Goal: Transaction & Acquisition: Purchase product/service

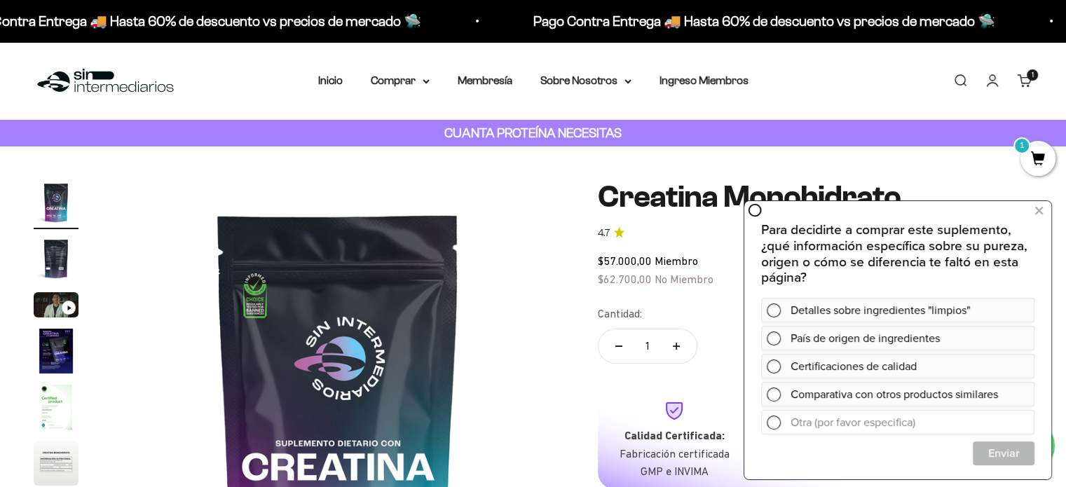
click at [883, 424] on input "text" at bounding box center [911, 422] width 242 height 23
type input "Una mas grande"
click at [993, 451] on span "Enviar" at bounding box center [1003, 453] width 60 height 25
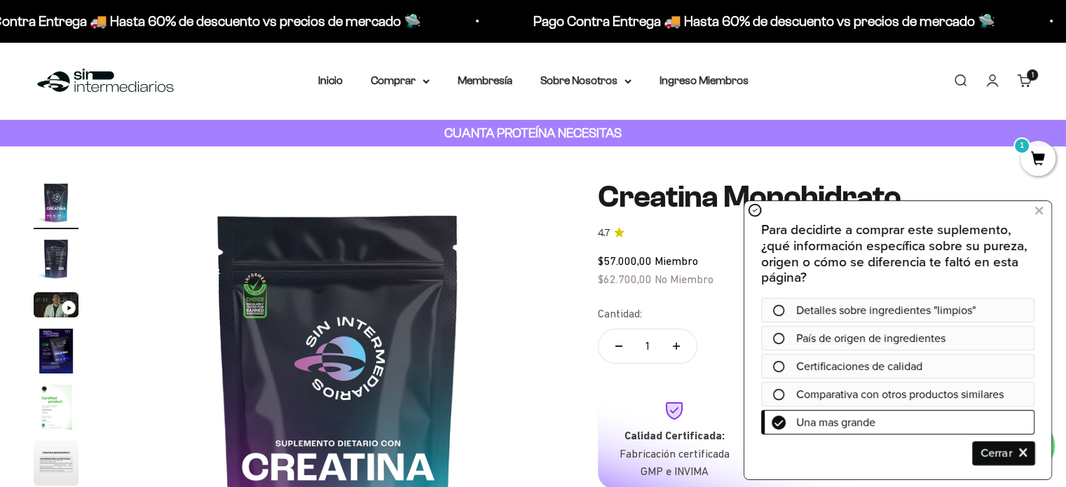
click at [994, 449] on span "Cerrar" at bounding box center [1003, 453] width 60 height 25
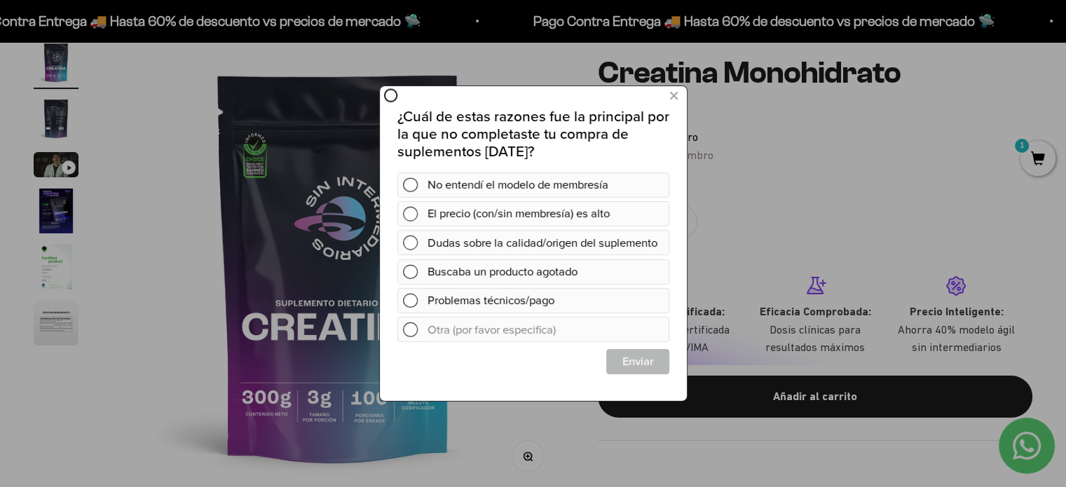
scroll to position [210, 0]
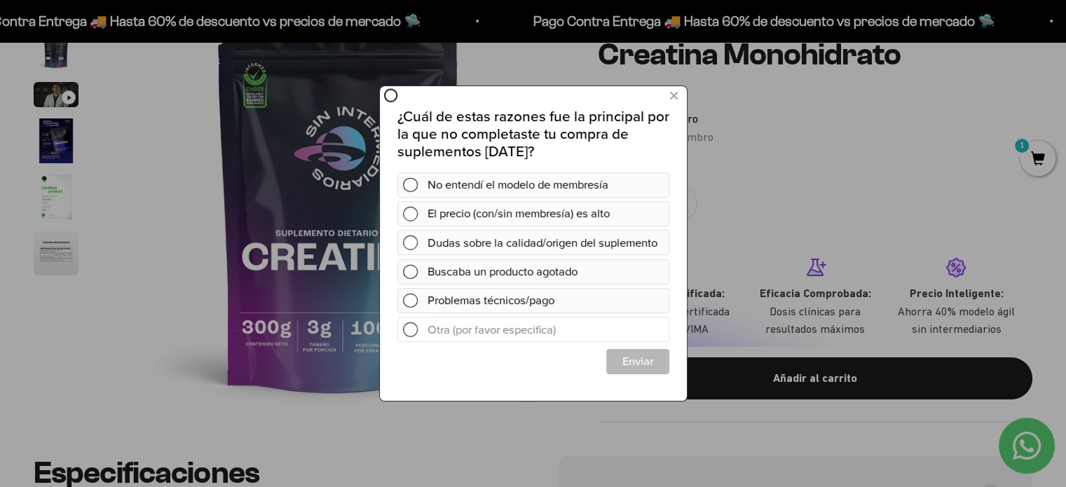
click at [474, 335] on input "text" at bounding box center [547, 329] width 240 height 24
type input "Uno mucho mas grande."
click at [634, 371] on span "Enviar" at bounding box center [637, 360] width 62 height 25
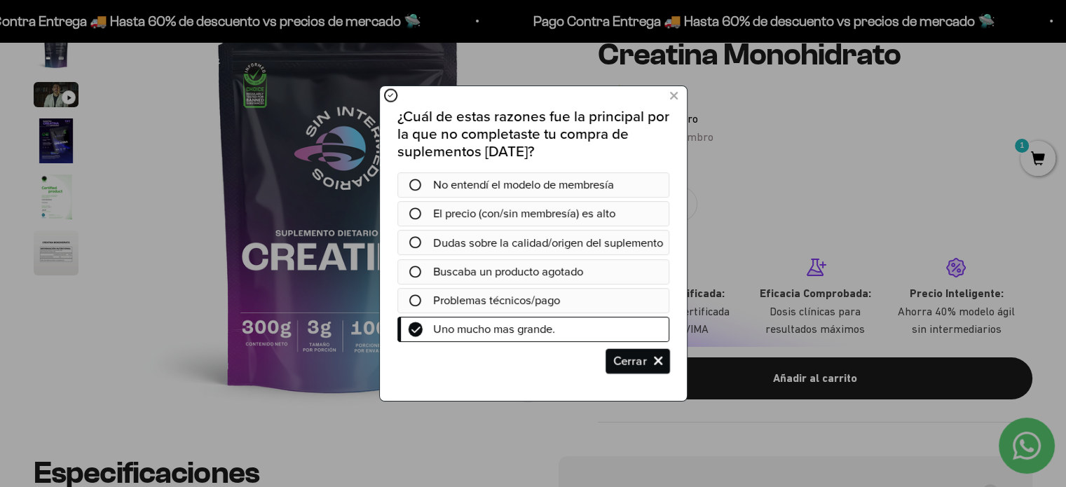
click at [634, 371] on span "Cerrar" at bounding box center [637, 360] width 62 height 25
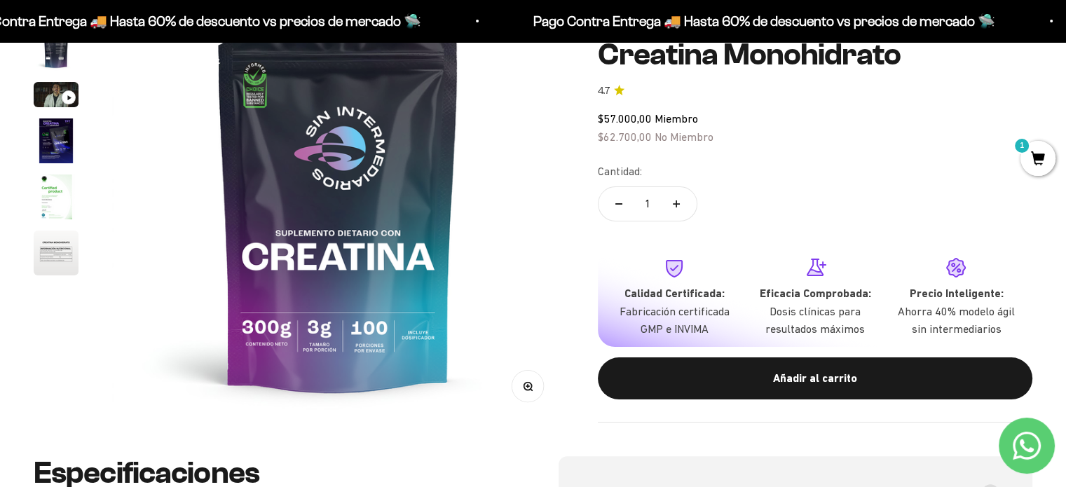
scroll to position [0, 0]
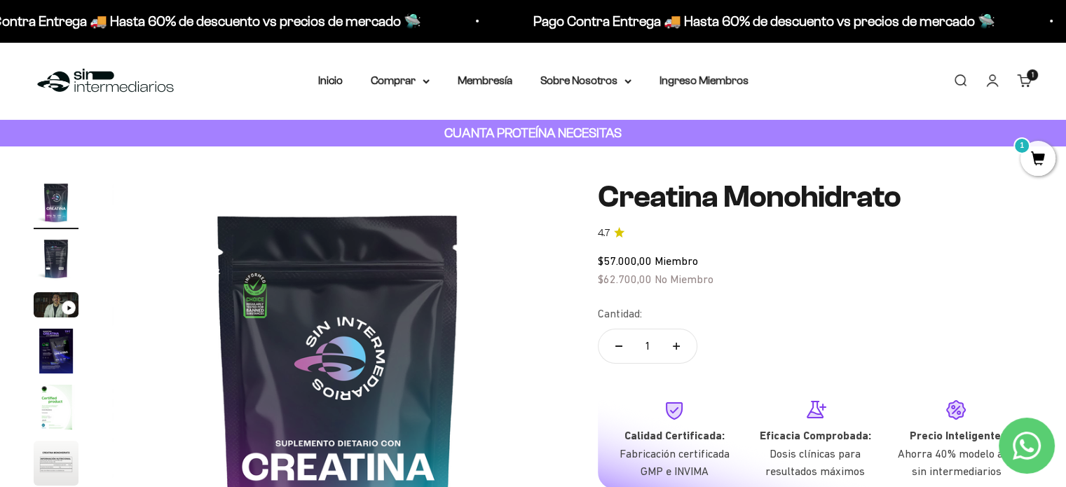
click at [692, 348] on button "Aumentar cantidad" at bounding box center [676, 346] width 41 height 34
type input "2"
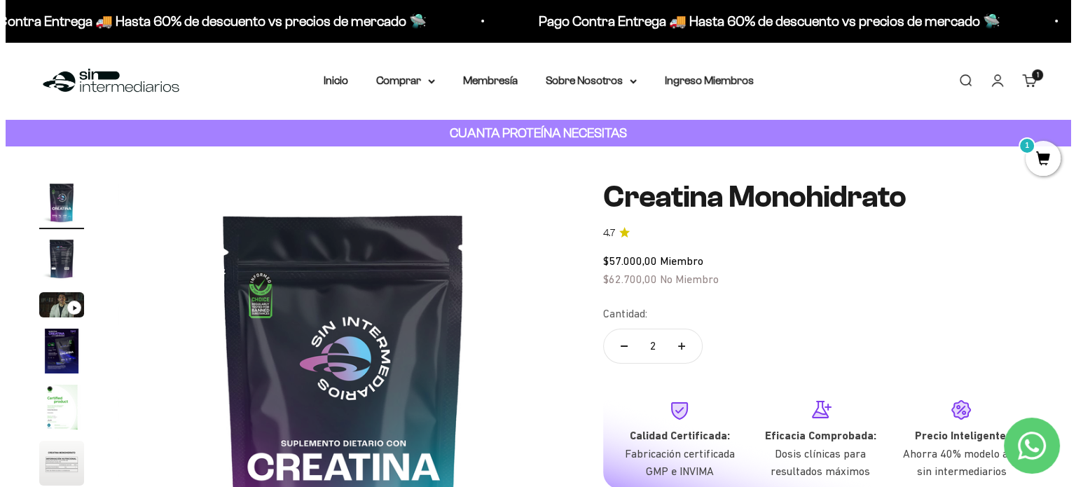
scroll to position [280, 0]
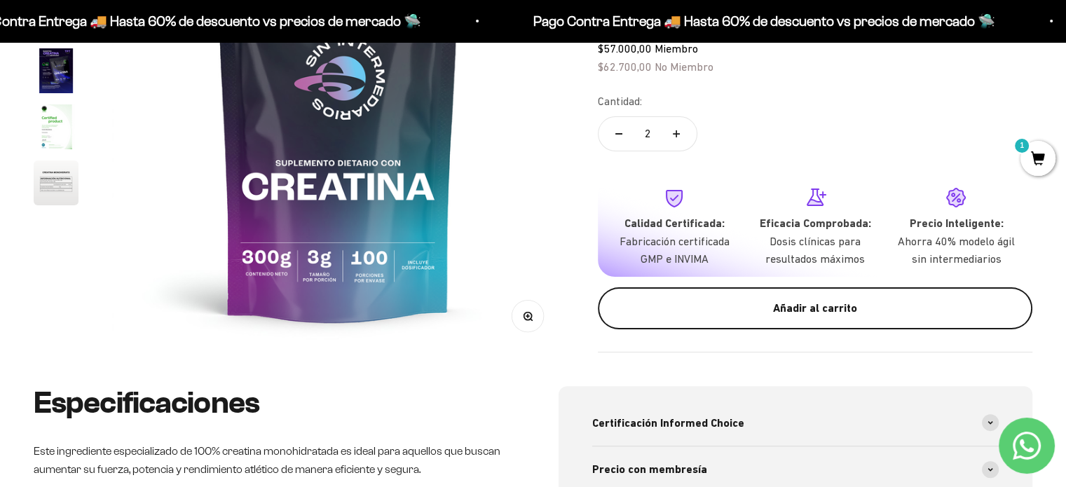
click at [828, 310] on div "Añadir al carrito" at bounding box center [815, 308] width 378 height 18
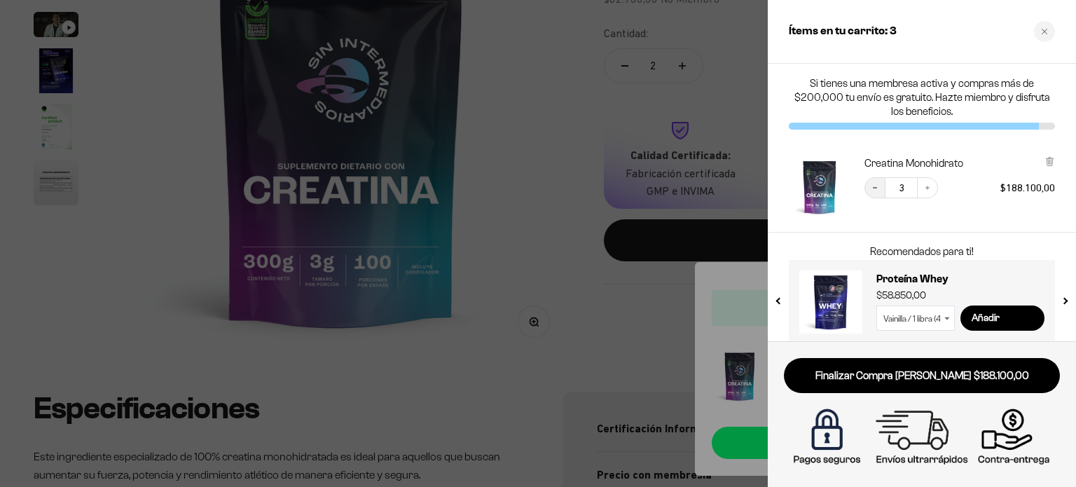
click at [884, 177] on button "Decrease quantity" at bounding box center [875, 187] width 21 height 21
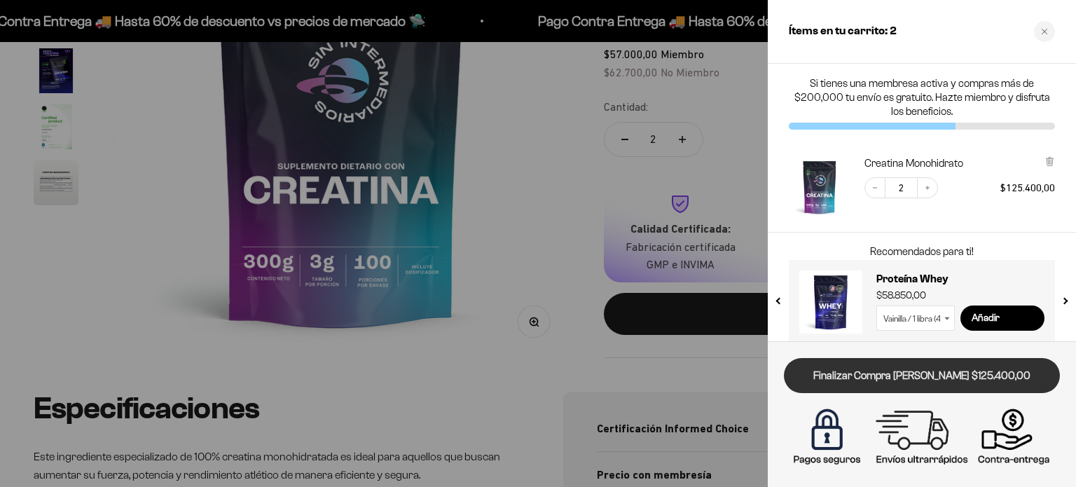
click at [924, 367] on link "Finalizar Compra [PERSON_NAME] $125.400,00" at bounding box center [922, 376] width 276 height 36
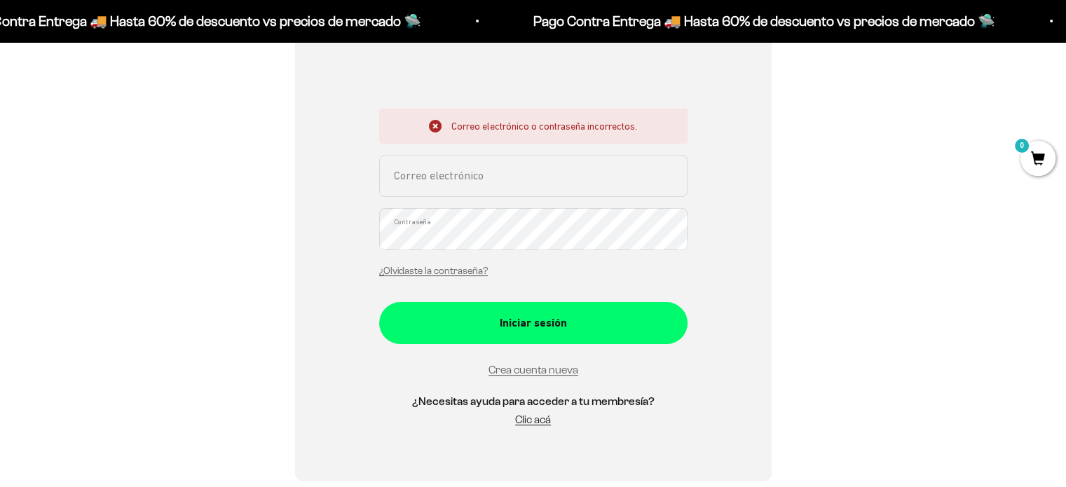
scroll to position [350, 0]
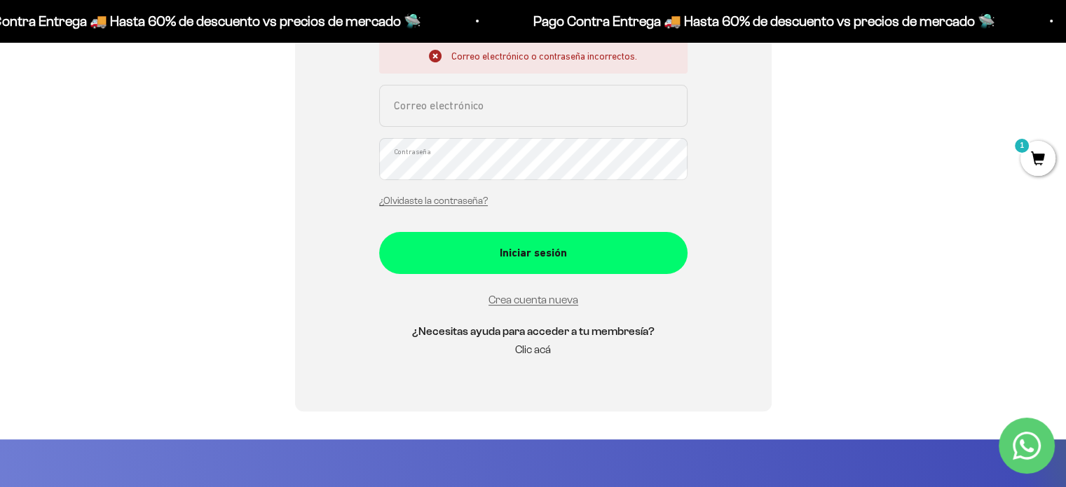
click at [527, 348] on link "Clic acá" at bounding box center [533, 349] width 36 height 12
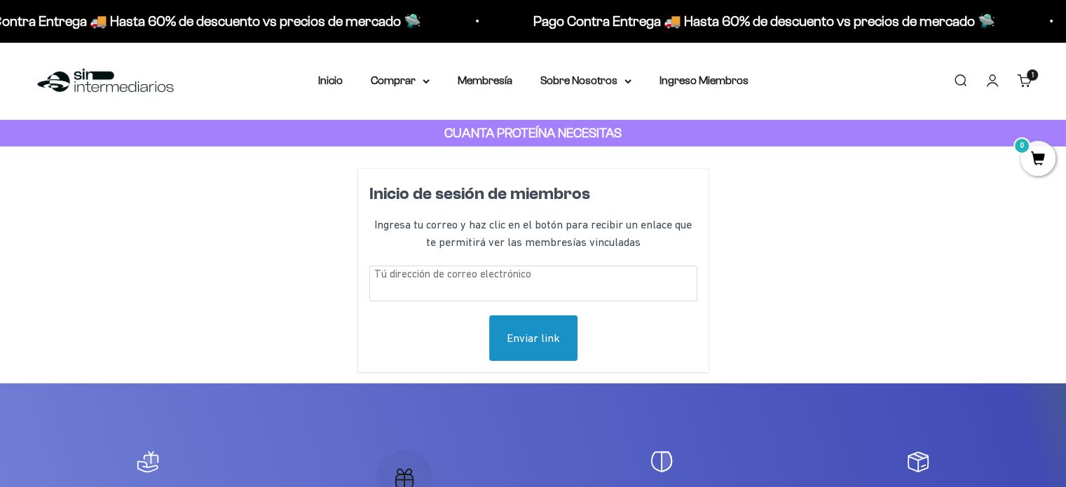
click at [521, 281] on input "text" at bounding box center [533, 284] width 328 height 36
type input "yeco340@gmail.com"
click at [519, 345] on div "Enviar link" at bounding box center [533, 338] width 88 height 46
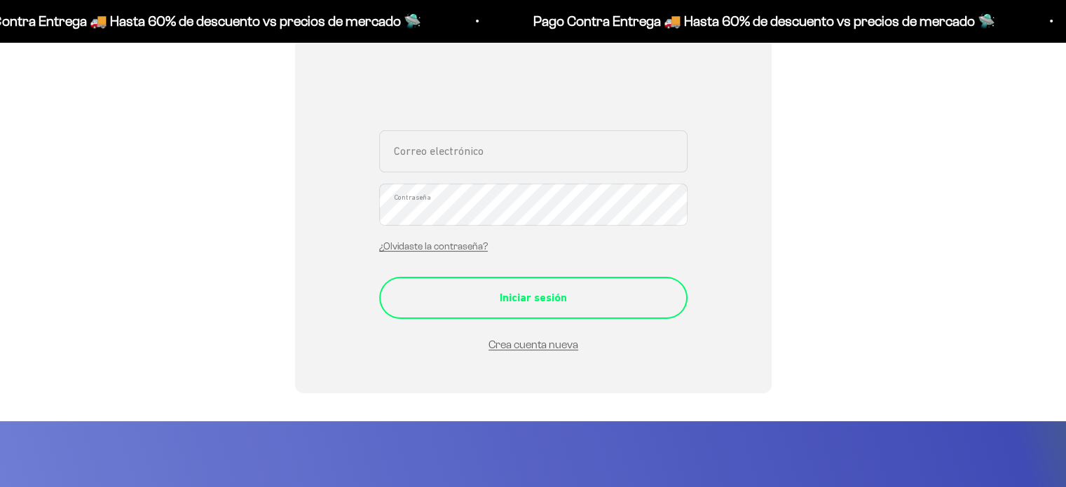
scroll to position [210, 0]
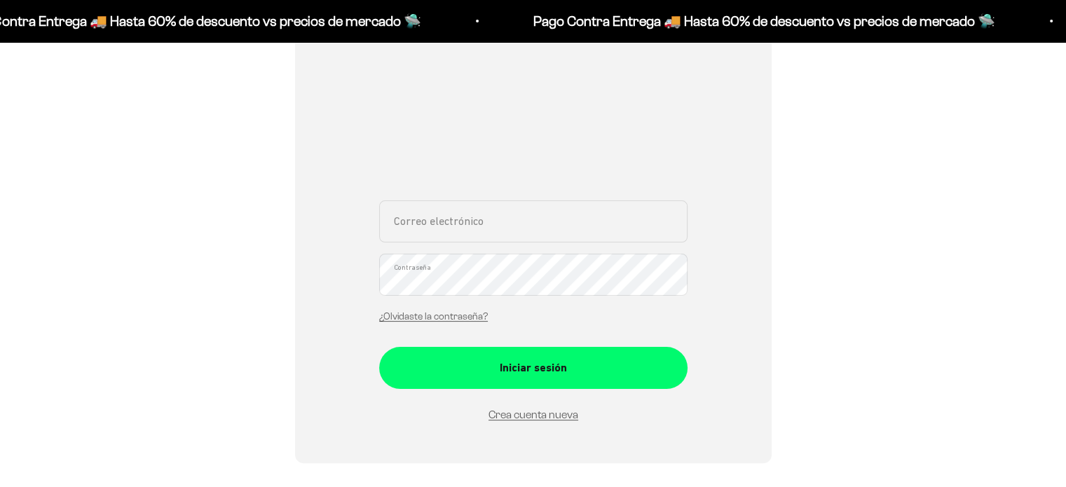
click at [487, 231] on input "Correo electrónico" at bounding box center [533, 221] width 308 height 42
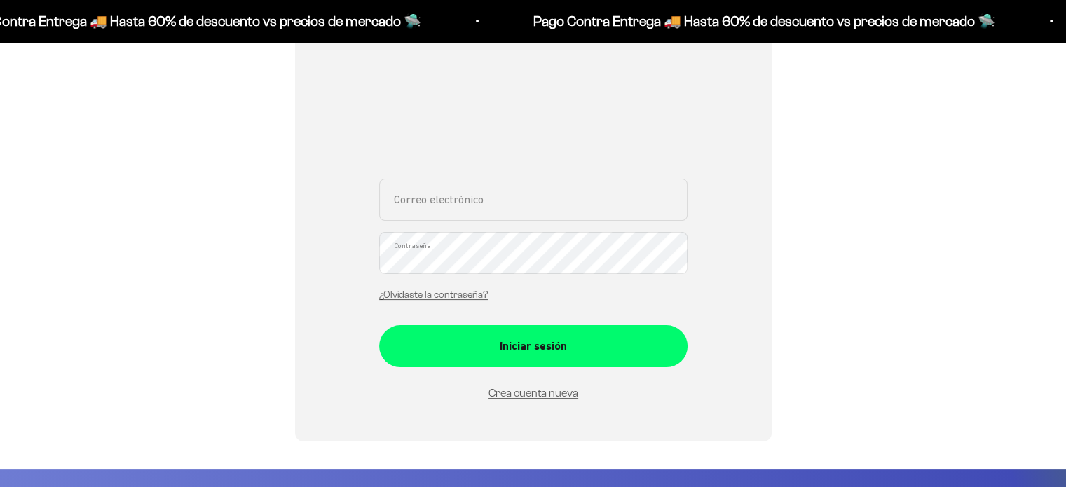
type input "[EMAIL_ADDRESS][DOMAIN_NAME]"
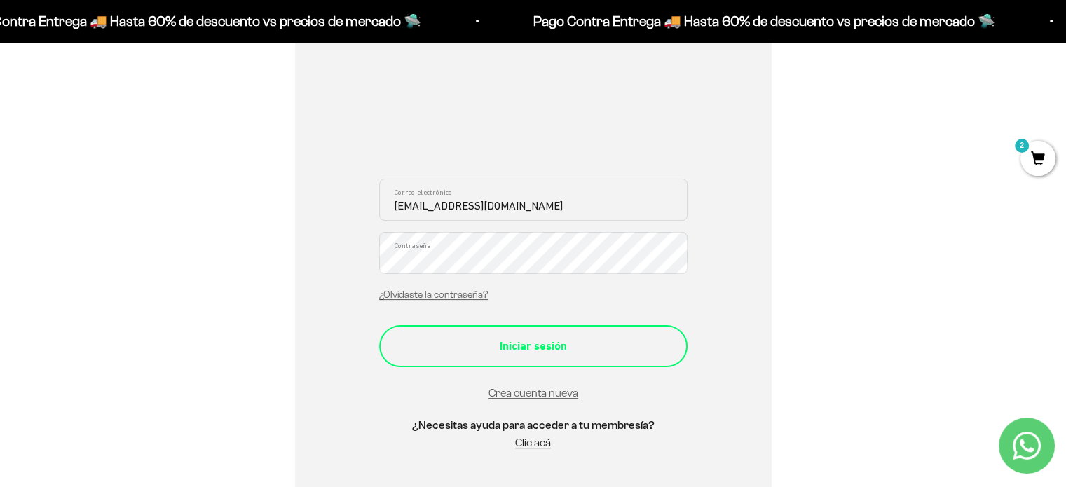
click at [529, 340] on div "Iniciar sesión" at bounding box center [533, 346] width 252 height 18
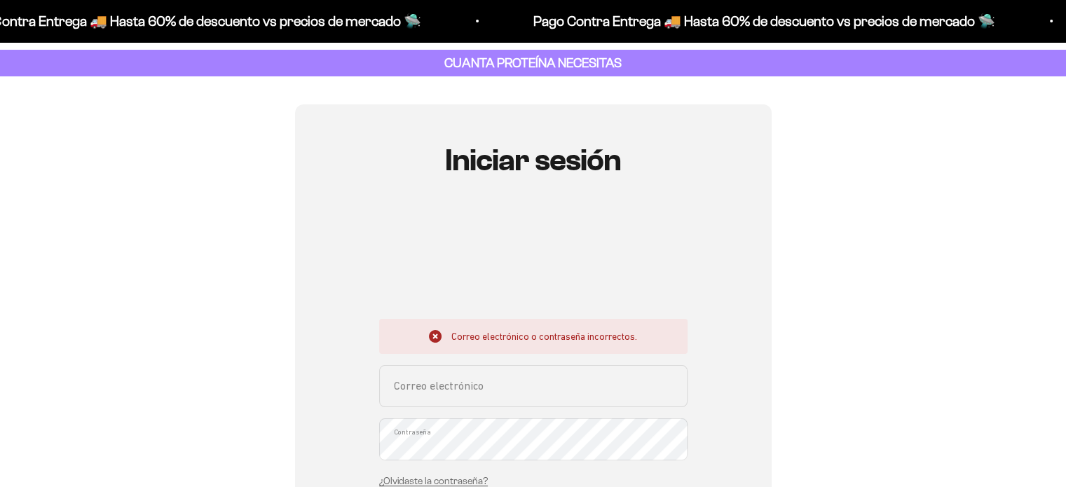
scroll to position [280, 0]
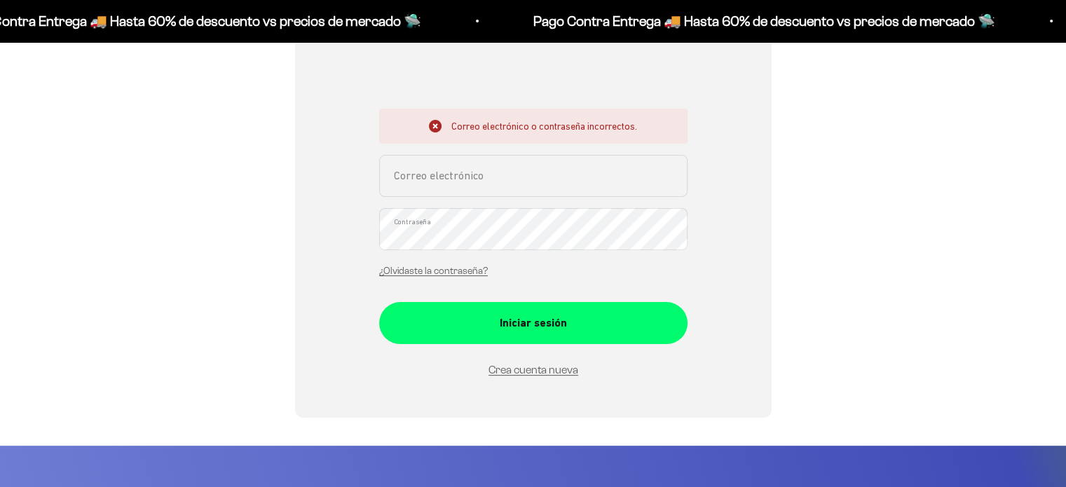
click at [502, 184] on input "Correo electrónico" at bounding box center [533, 176] width 308 height 42
type input "[EMAIL_ADDRESS][DOMAIN_NAME]"
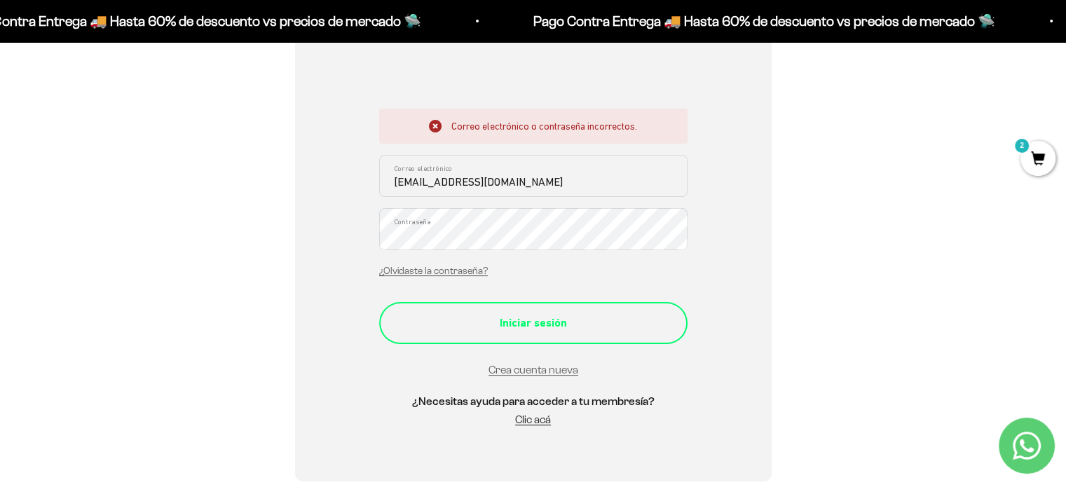
click at [521, 322] on div "Iniciar sesión" at bounding box center [533, 323] width 252 height 18
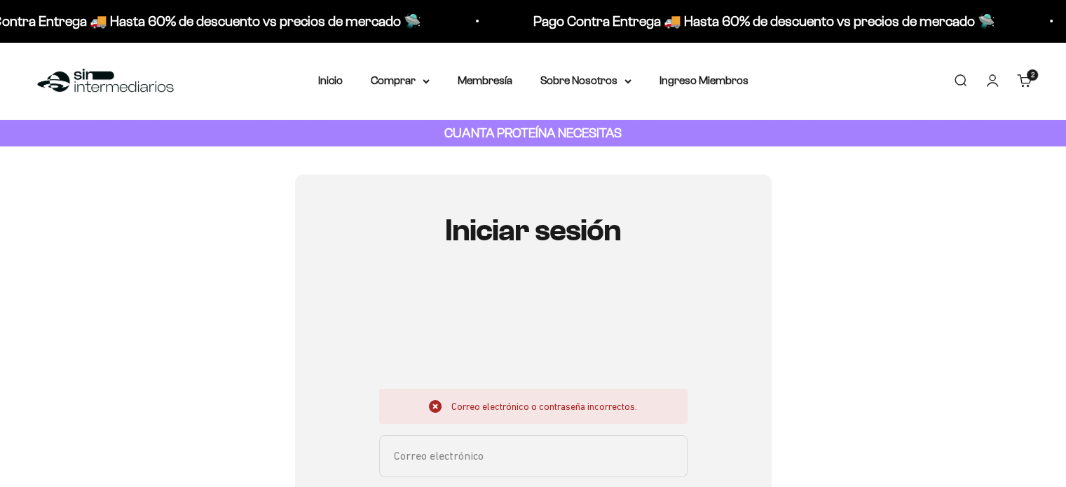
scroll to position [280, 0]
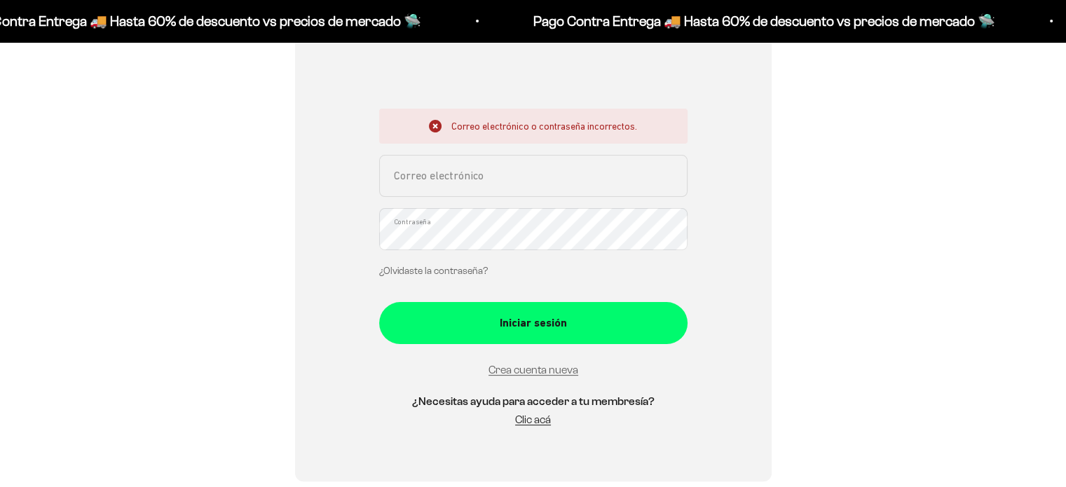
click at [449, 275] on link "¿Olvidaste la contraseña?" at bounding box center [433, 271] width 109 height 11
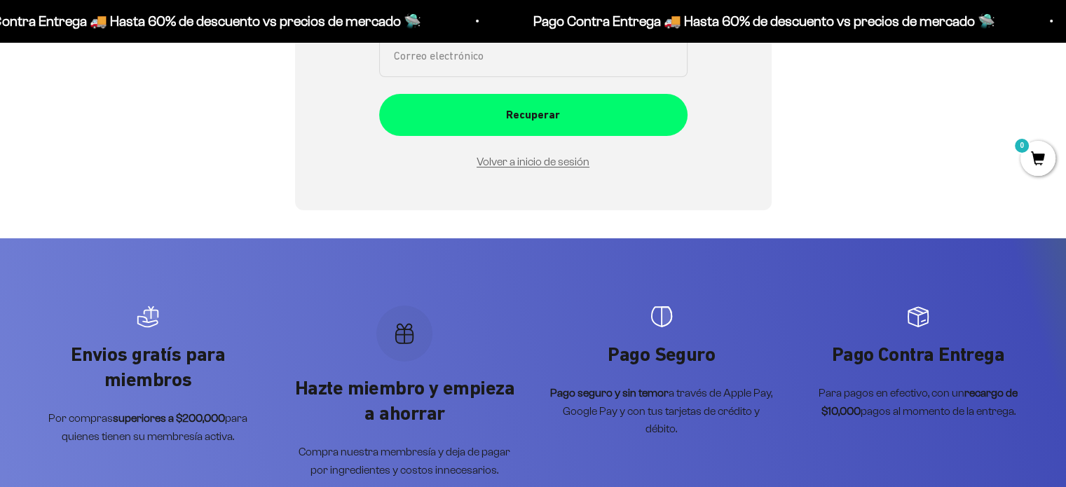
scroll to position [140, 0]
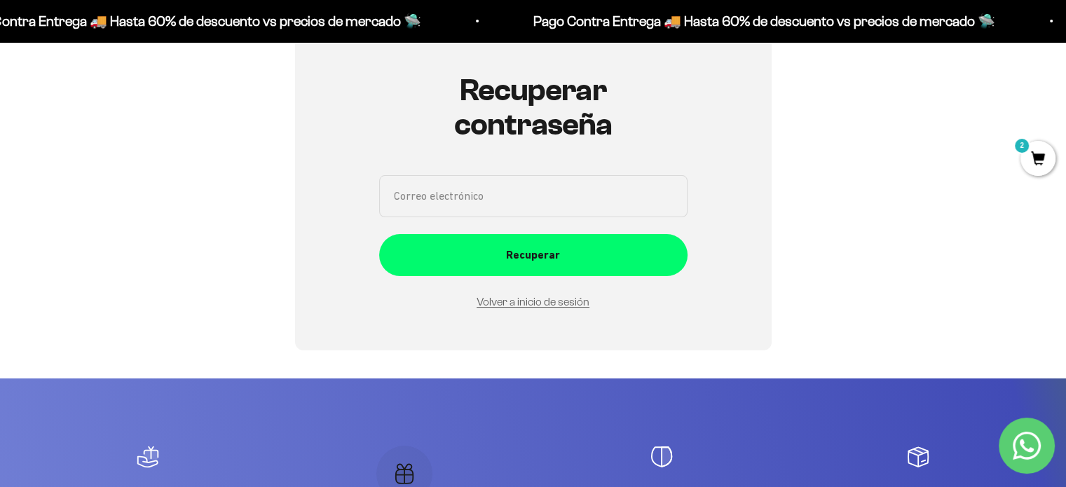
click at [502, 201] on input "Correo electrónico" at bounding box center [533, 196] width 308 height 42
type input "yeco340@gmail.com"
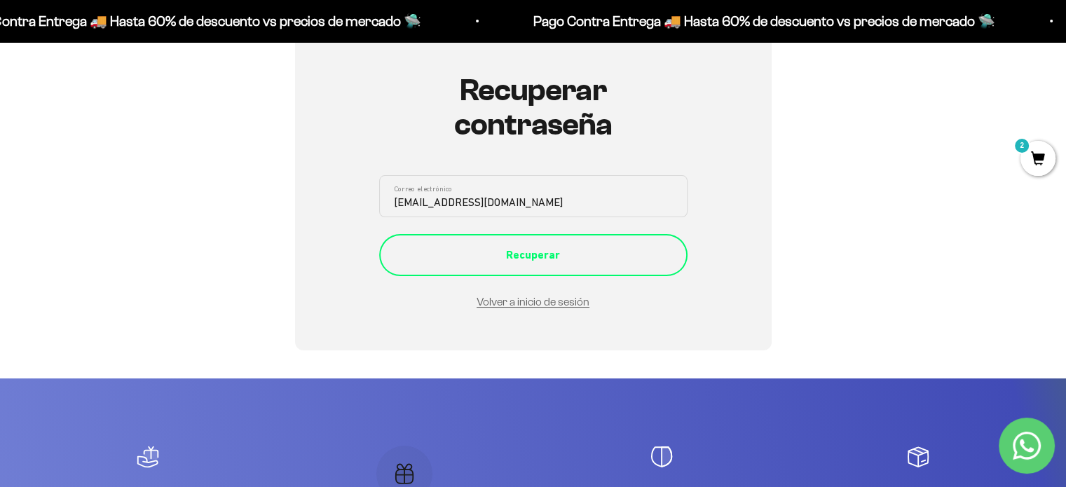
click at [516, 249] on div "Recuperar" at bounding box center [533, 255] width 252 height 18
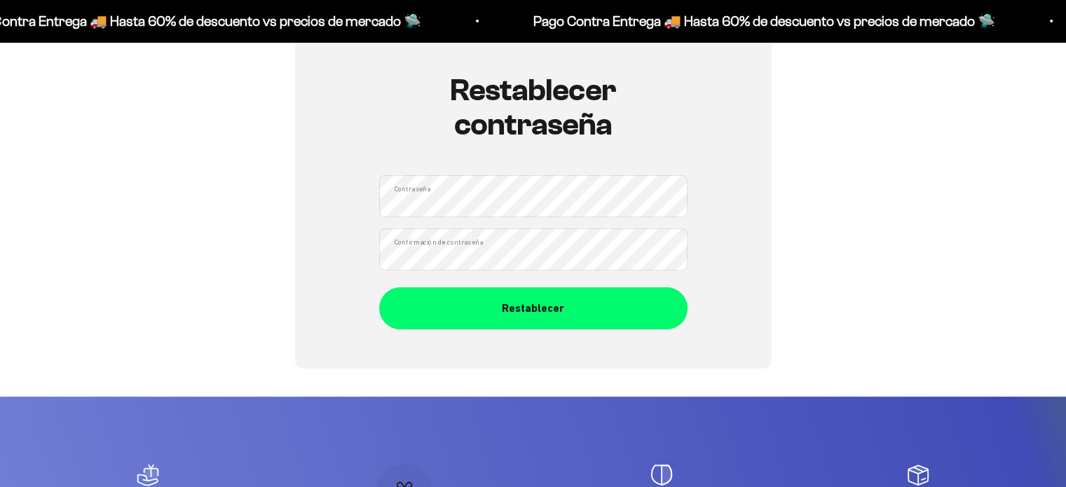
scroll to position [210, 0]
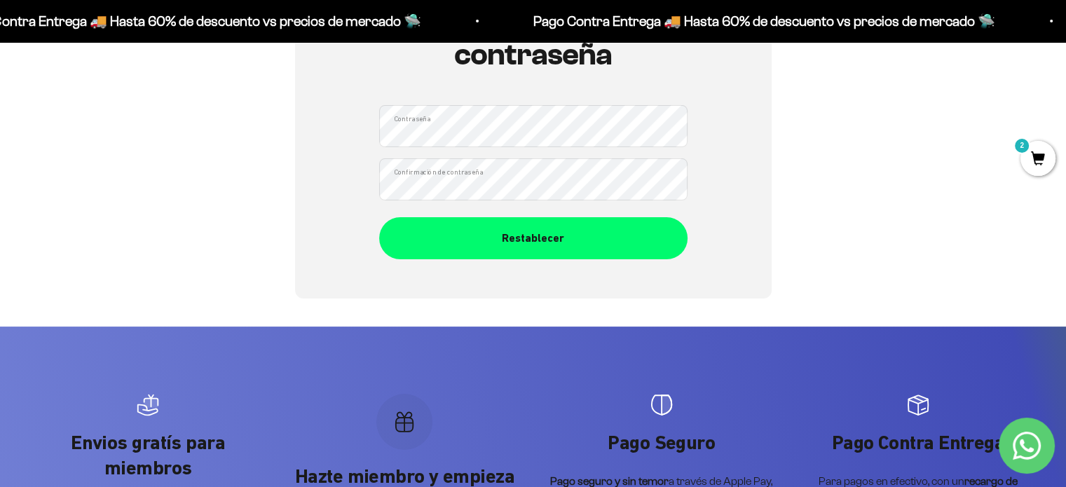
drag, startPoint x: 907, startPoint y: 204, endPoint x: 821, endPoint y: 205, distance: 85.5
click at [907, 205] on div "Restablecer contraseña Contraseña Confirmación de contraseña Restablecer" at bounding box center [533, 131] width 999 height 334
drag, startPoint x: 781, startPoint y: 191, endPoint x: 768, endPoint y: 198, distance: 14.8
click at [781, 191] on div "Restablecer contraseña Contraseña Confirmación de contraseña Restablecer" at bounding box center [533, 131] width 999 height 334
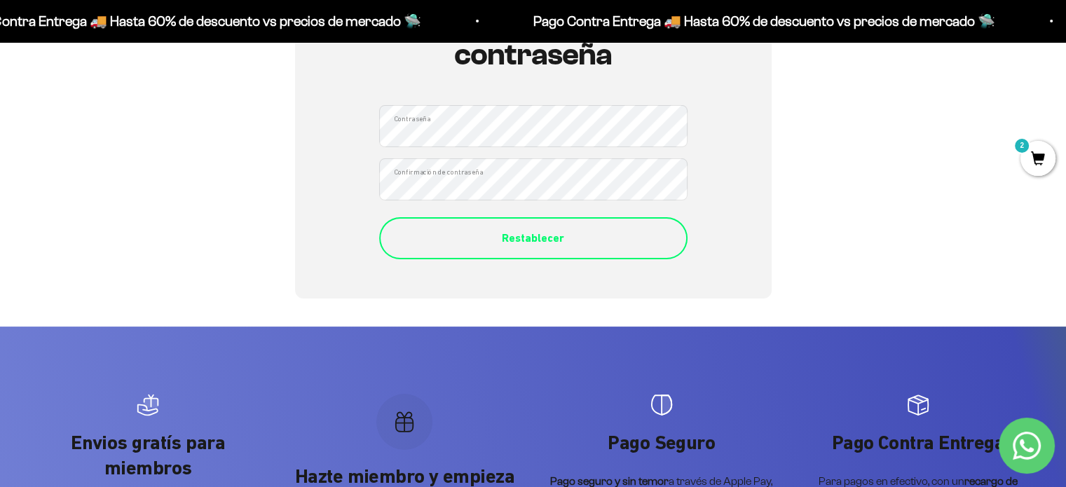
click at [552, 245] on div "Restablecer" at bounding box center [533, 238] width 252 height 18
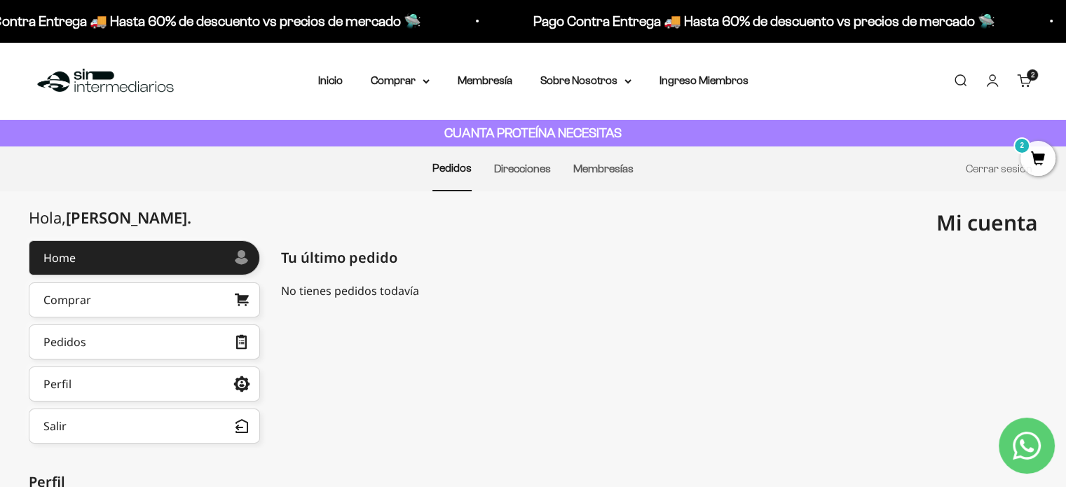
click at [1041, 148] on span "2" at bounding box center [1037, 158] width 35 height 35
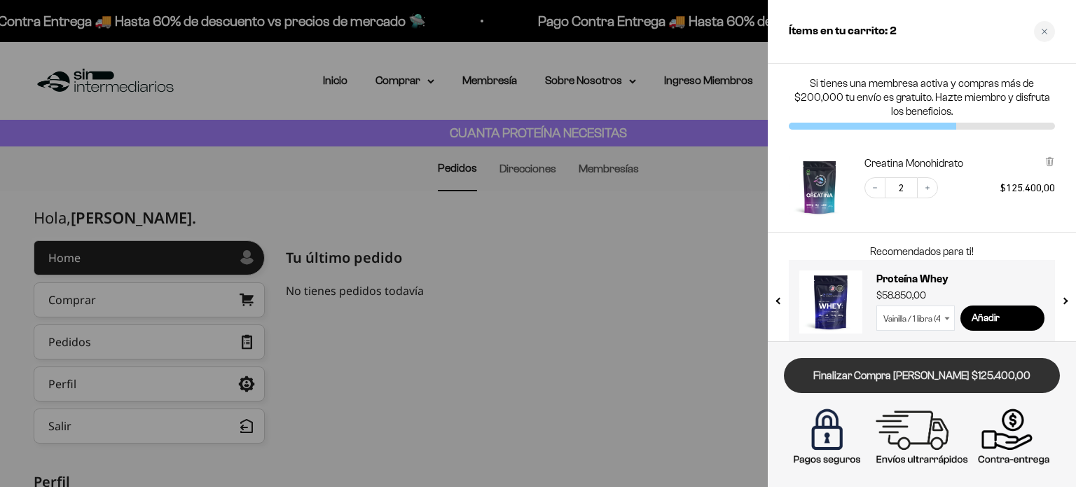
click at [930, 380] on link "Finalizar Compra [PERSON_NAME] $125.400,00" at bounding box center [922, 376] width 276 height 36
